Goal: Task Accomplishment & Management: Use online tool/utility

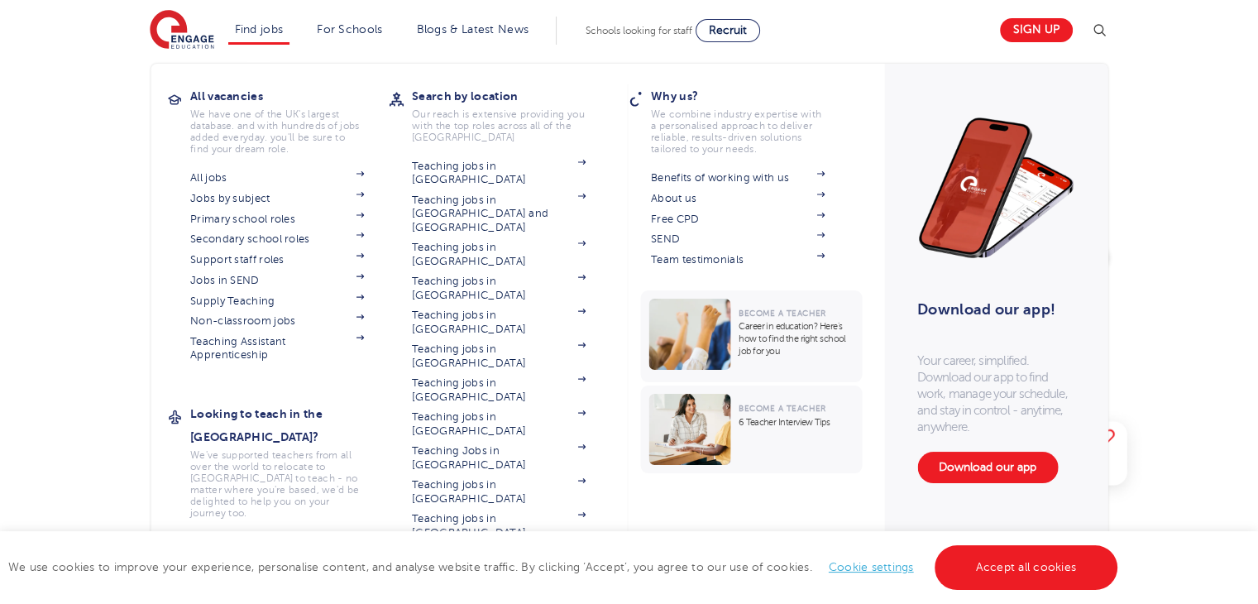
click at [281, 20] on li "Find jobs All vacancies We have one of the UK's largest database. and with hund…" at bounding box center [259, 31] width 62 height 28
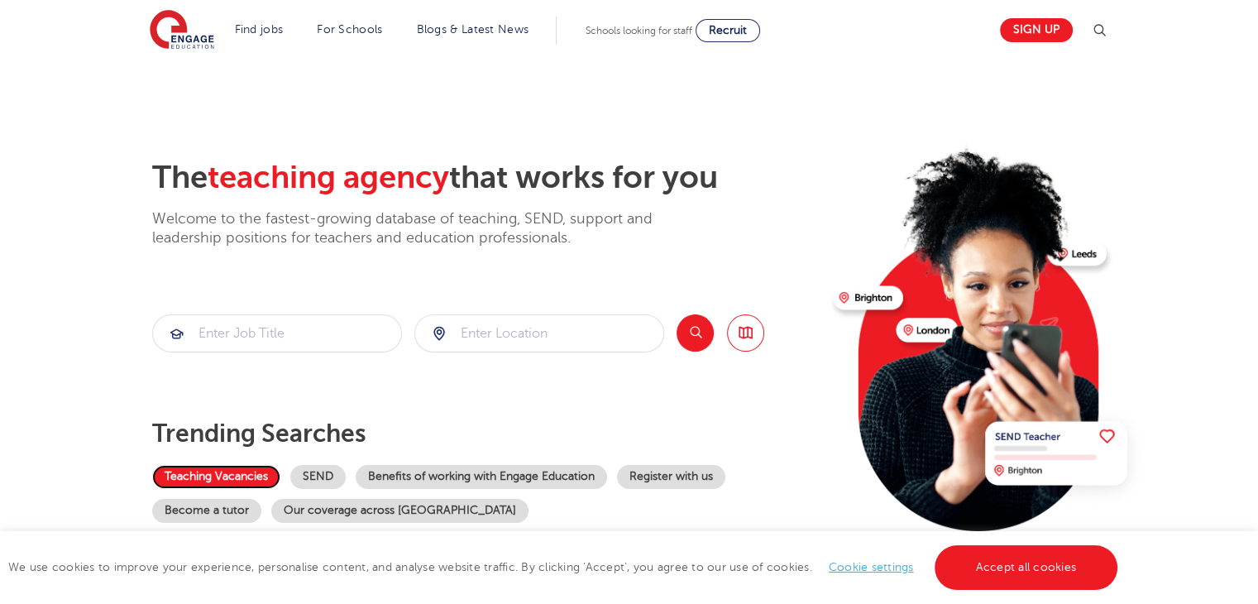
click at [246, 475] on link "Teaching Vacancies" at bounding box center [216, 477] width 128 height 24
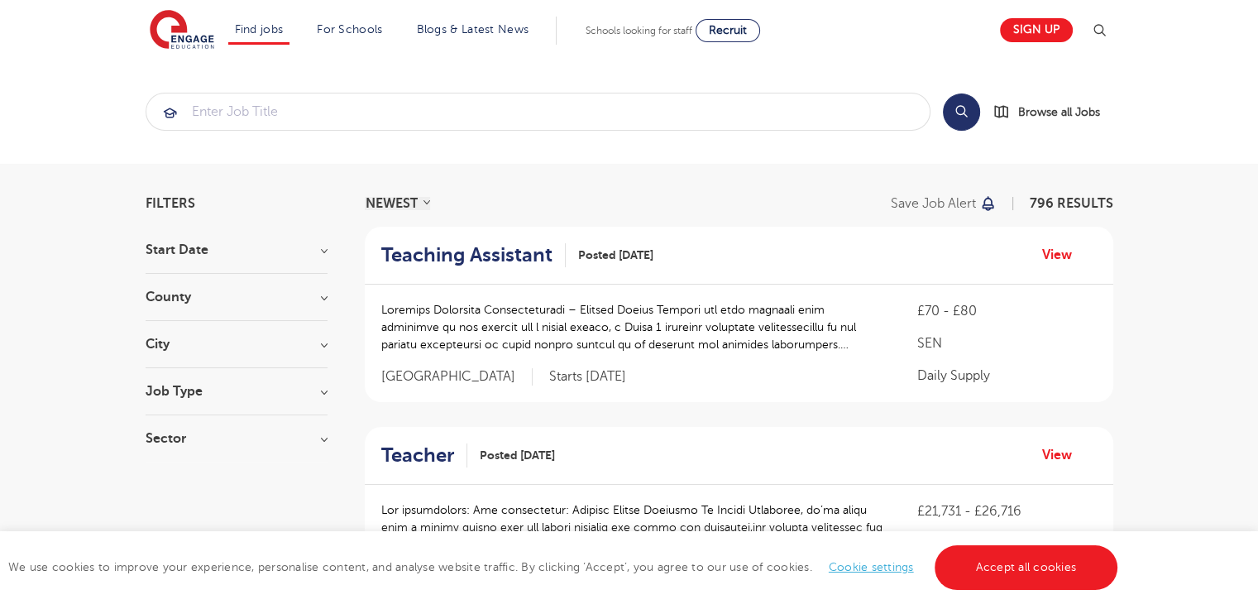
click at [320, 337] on h3 "City" at bounding box center [237, 343] width 182 height 13
drag, startPoint x: 1255, startPoint y: 108, endPoint x: 1265, endPoint y: 134, distance: 28.3
